Goal: Information Seeking & Learning: Learn about a topic

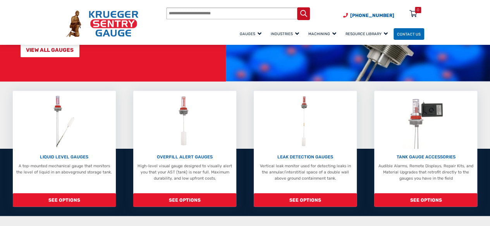
scroll to position [116, 0]
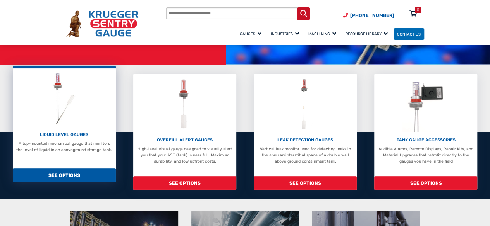
click at [81, 126] on div "LIQUID LEVEL GAUGES A top-mounted mechanical gauge that monitors the level of l…" at bounding box center [63, 113] width 97 height 82
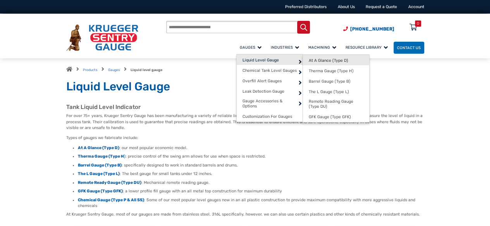
click at [330, 60] on link "At A Glance (Type D)" at bounding box center [336, 60] width 66 height 10
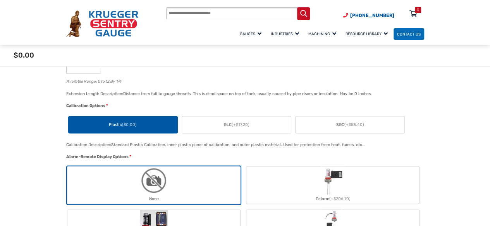
scroll to position [619, 0]
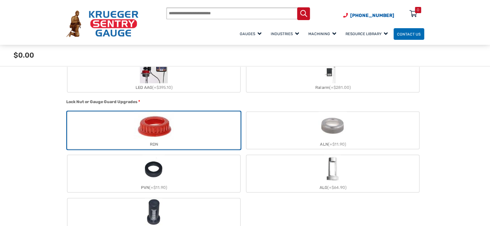
click at [320, 117] on img "ALN" at bounding box center [332, 126] width 28 height 28
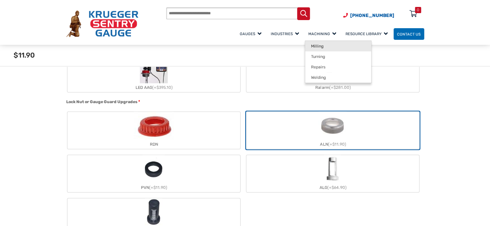
click at [311, 46] on span "Milling" at bounding box center [317, 46] width 12 height 5
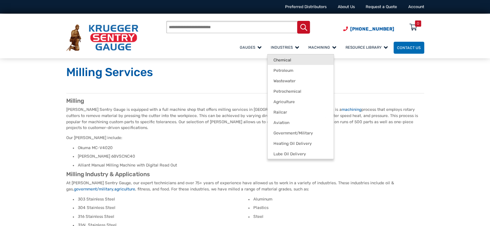
click at [273, 59] on span "Chemical" at bounding box center [282, 60] width 18 height 5
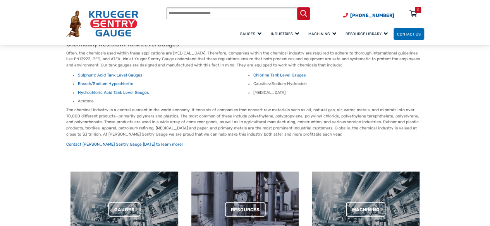
scroll to position [232, 0]
